Goal: Task Accomplishment & Management: Complete application form

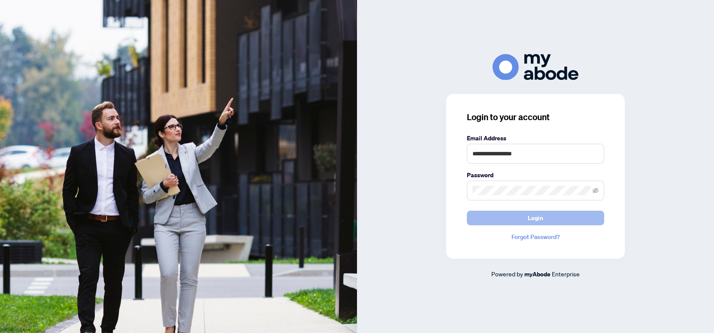
click at [511, 215] on button "Login" at bounding box center [535, 218] width 137 height 15
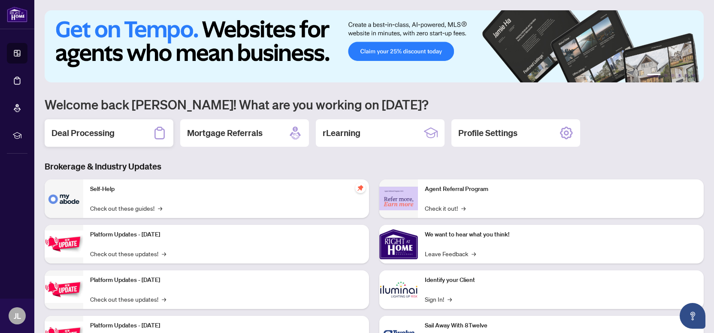
click at [116, 130] on div "Deal Processing" at bounding box center [109, 132] width 129 height 27
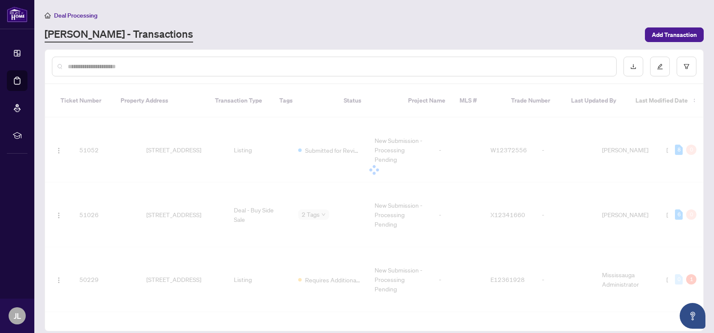
click at [144, 69] on input "text" at bounding box center [338, 66] width 541 height 9
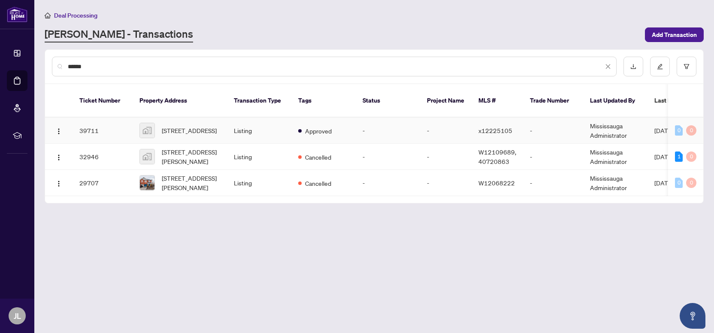
type input "******"
click at [186, 126] on span "[STREET_ADDRESS]" at bounding box center [189, 130] width 55 height 9
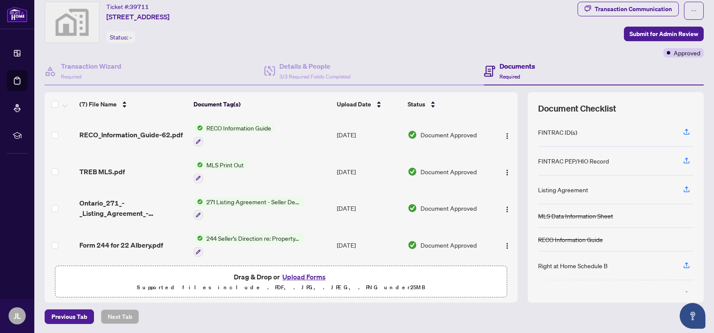
click at [251, 160] on td "MLS Print Out" at bounding box center [261, 171] width 143 height 37
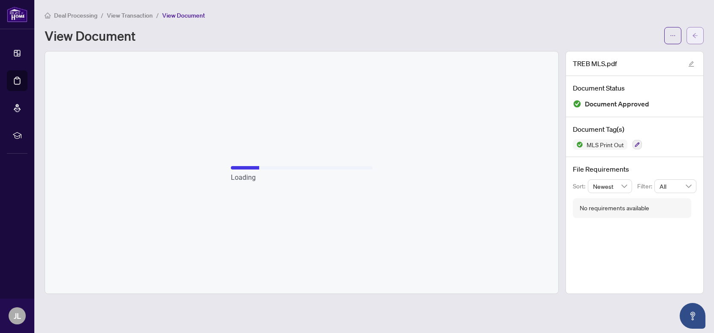
click at [697, 35] on icon "arrow-left" at bounding box center [695, 36] width 6 height 6
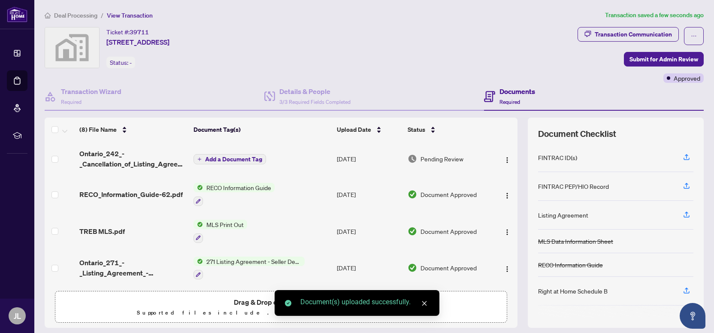
click at [239, 160] on span "Add a Document Tag" at bounding box center [233, 159] width 57 height 6
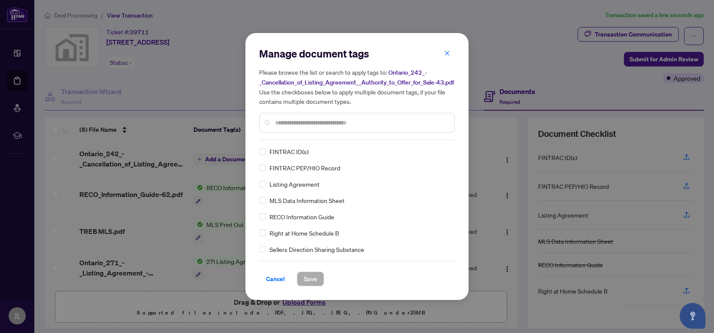
click at [310, 140] on div "Manage document tags Please browse the list or search to apply tags to: Ontario…" at bounding box center [357, 93] width 196 height 93
click at [308, 133] on div at bounding box center [357, 123] width 196 height 20
click at [311, 127] on input "text" at bounding box center [361, 122] width 172 height 9
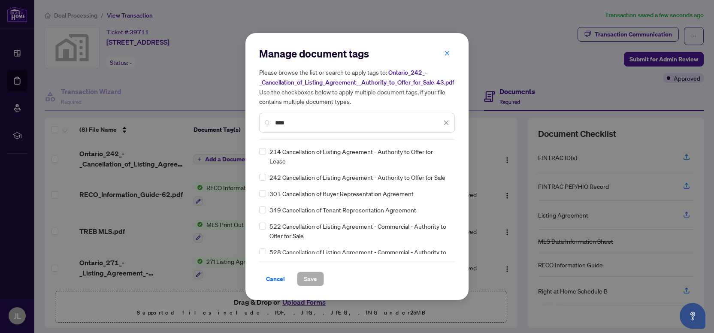
type input "****"
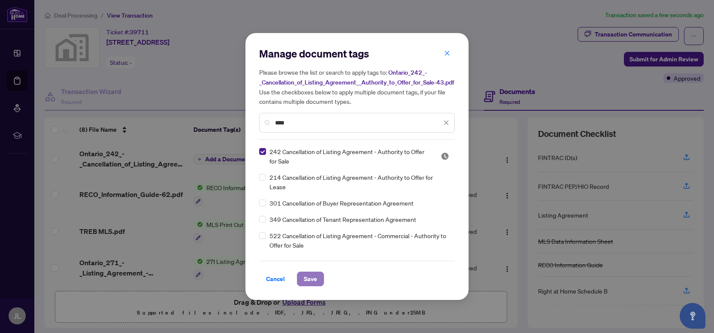
click at [304, 283] on span "Save" at bounding box center [310, 279] width 13 height 14
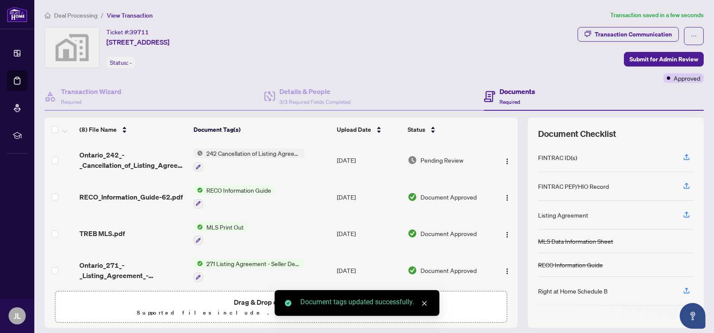
click at [646, 62] on span "Submit for Admin Review" at bounding box center [663, 59] width 69 height 14
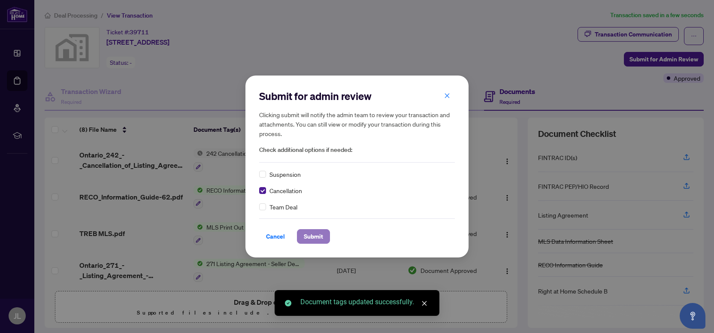
click at [317, 239] on span "Submit" at bounding box center [313, 237] width 19 height 14
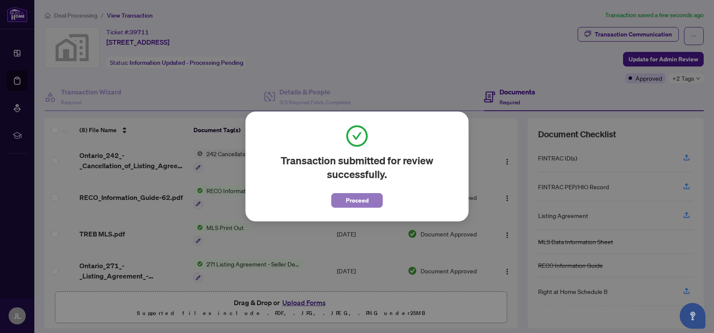
click at [356, 197] on span "Proceed" at bounding box center [357, 200] width 23 height 14
